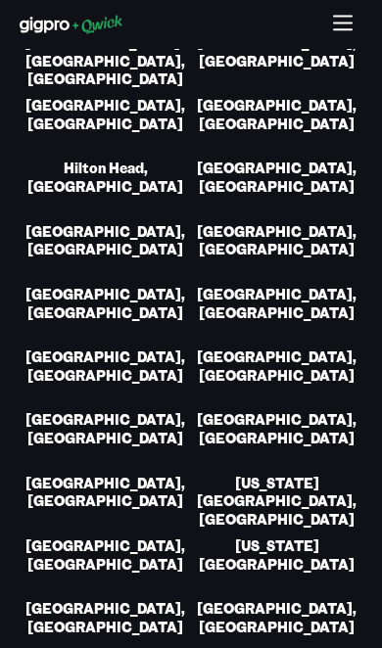
scroll to position [4991, 0]
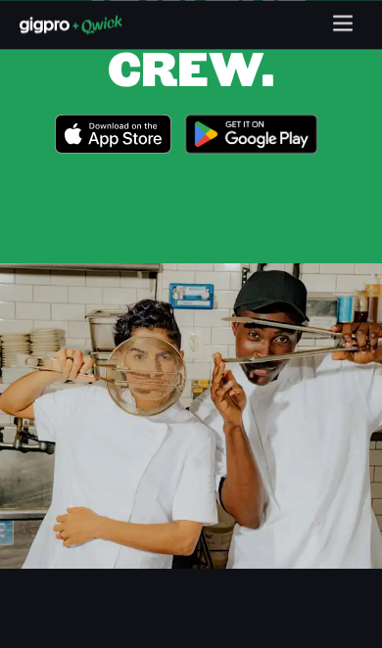
scroll to position [5839, 0]
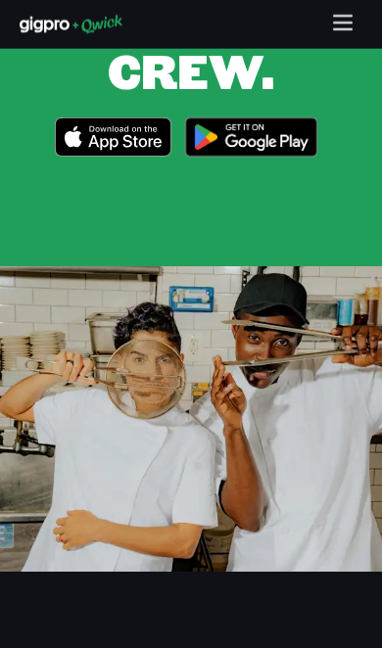
click at [340, 32] on icon "button" at bounding box center [343, 25] width 23 height 23
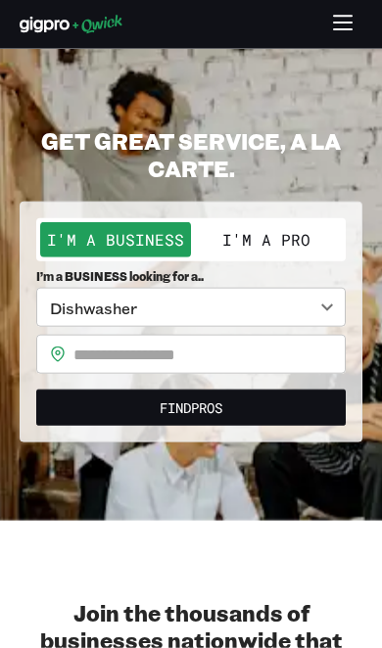
scroll to position [0, 0]
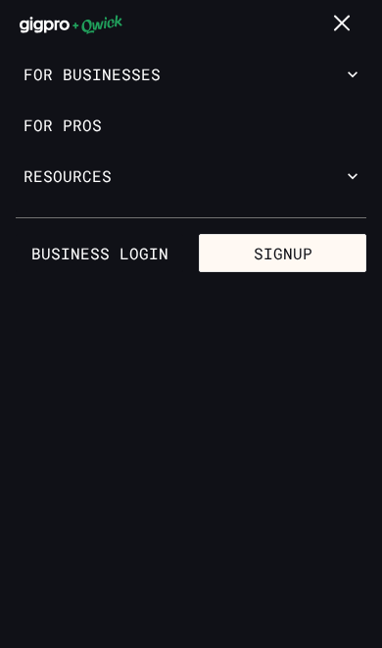
click at [88, 122] on link "For Pros" at bounding box center [191, 125] width 382 height 51
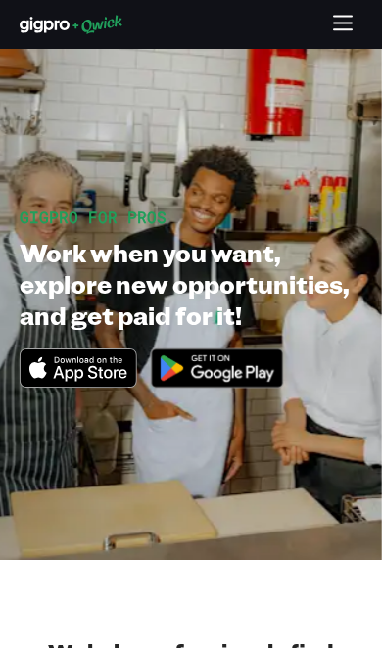
click at [347, 25] on icon "button" at bounding box center [343, 25] width 23 height 23
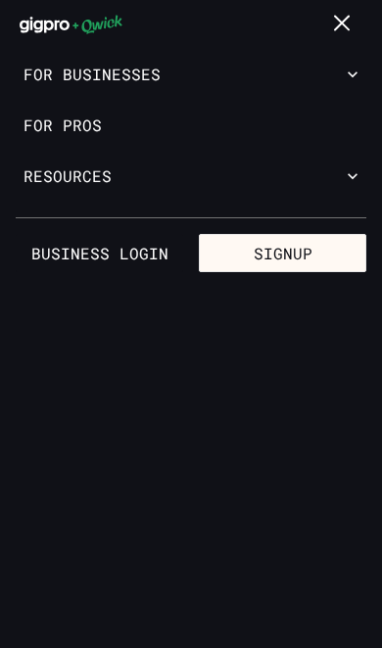
click at [71, 122] on link "For Pros" at bounding box center [191, 125] width 382 height 51
click at [356, 29] on button "button" at bounding box center [343, 25] width 38 height 38
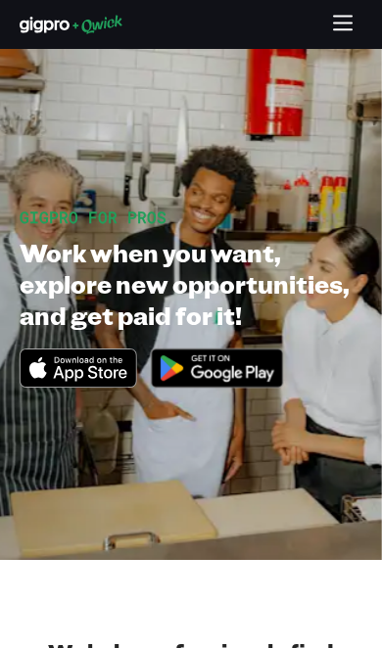
click at [351, 18] on icon "button" at bounding box center [343, 25] width 23 height 23
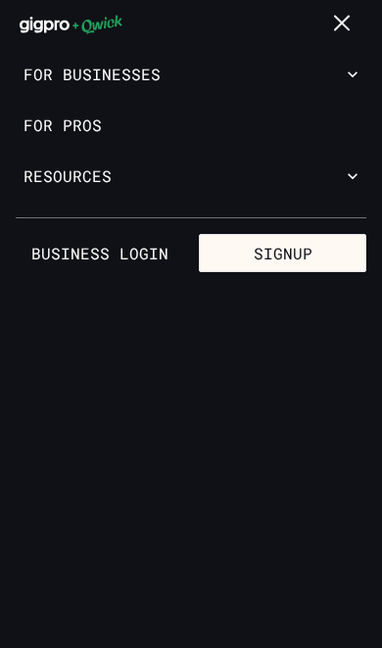
click at [81, 256] on link "Business Login" at bounding box center [99, 253] width 167 height 39
